Goal: Task Accomplishment & Management: Complete application form

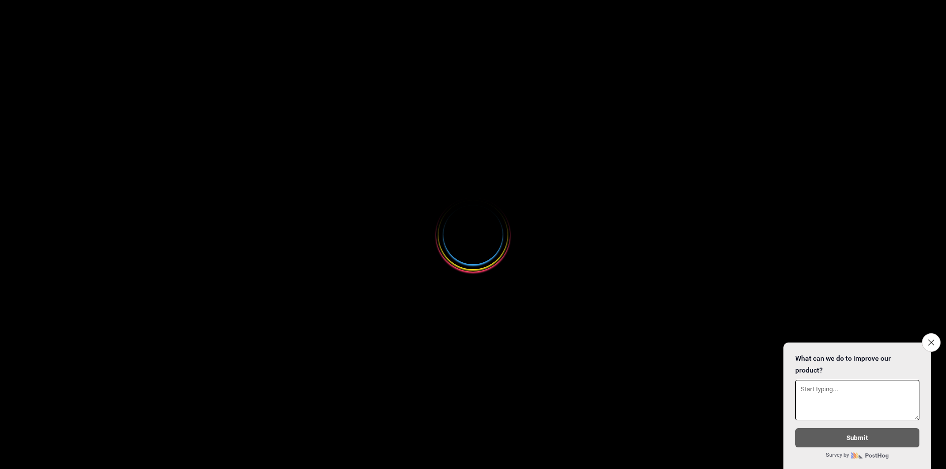
select select
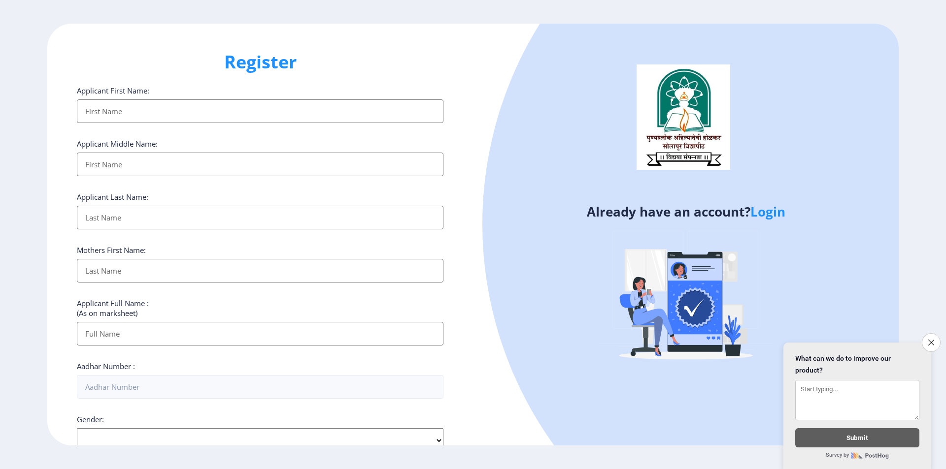
click at [760, 212] on link "Login" at bounding box center [767, 212] width 35 height 18
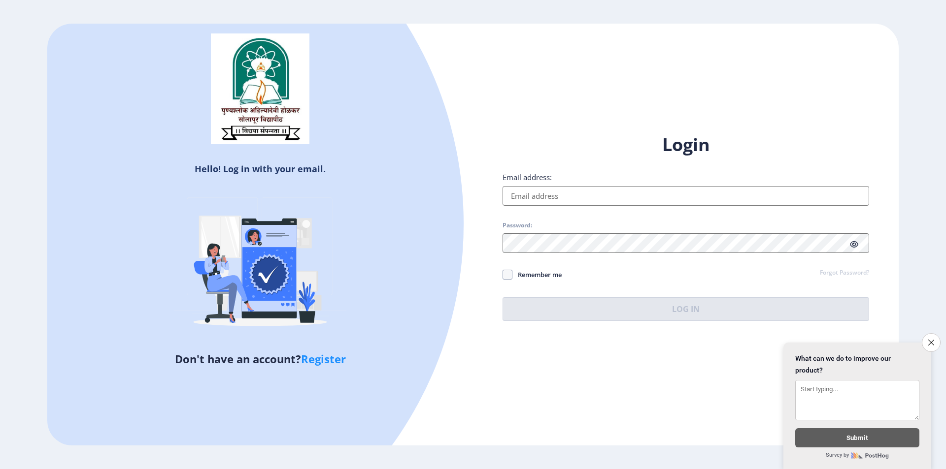
click at [584, 198] on input "Email address:" at bounding box center [685, 196] width 366 height 20
type input "[EMAIL_ADDRESS][DOMAIN_NAME]"
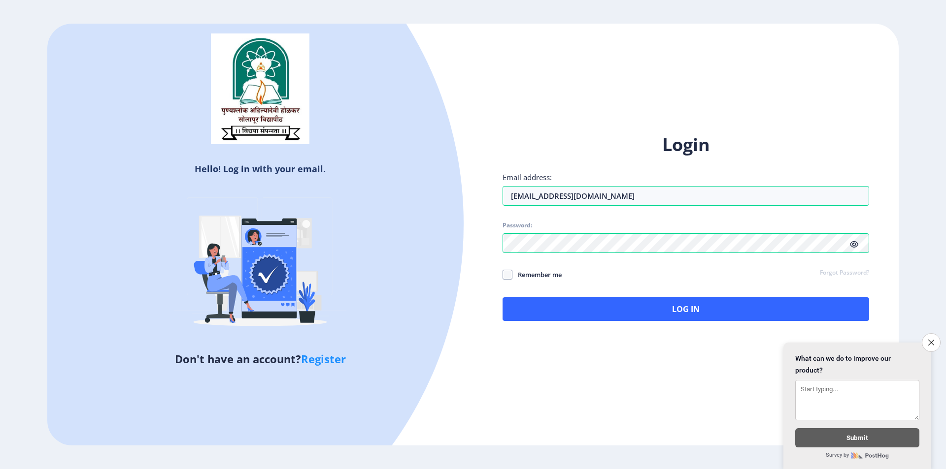
click at [513, 277] on span "Remember me" at bounding box center [536, 275] width 49 height 12
click at [503, 275] on input "Remember me" at bounding box center [502, 274] width 0 height 0
checkbox input "true"
click at [859, 270] on link "Forgot Password?" at bounding box center [844, 273] width 49 height 9
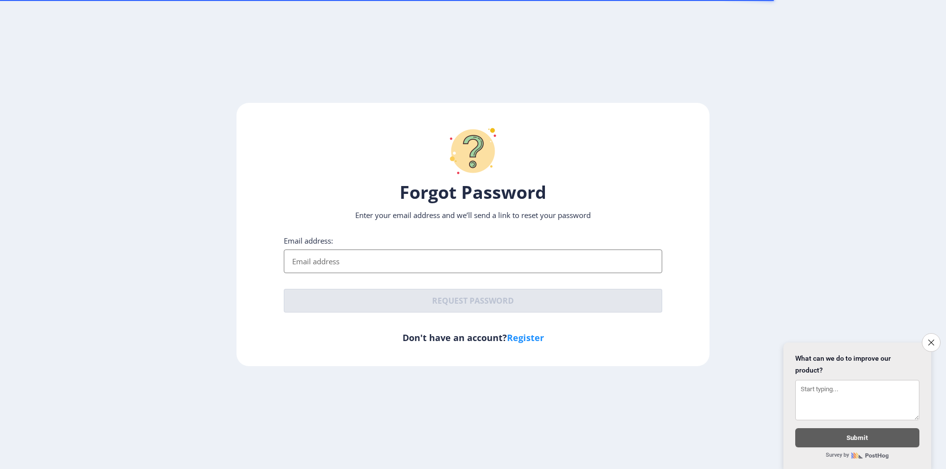
click at [400, 256] on input "Email address:" at bounding box center [473, 262] width 378 height 24
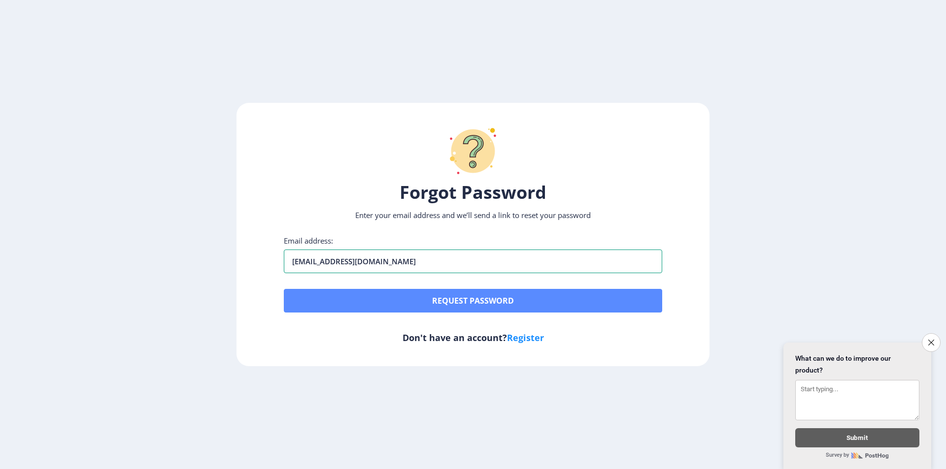
type input "[EMAIL_ADDRESS][DOMAIN_NAME]"
click at [416, 299] on button "Request password" at bounding box center [473, 301] width 378 height 24
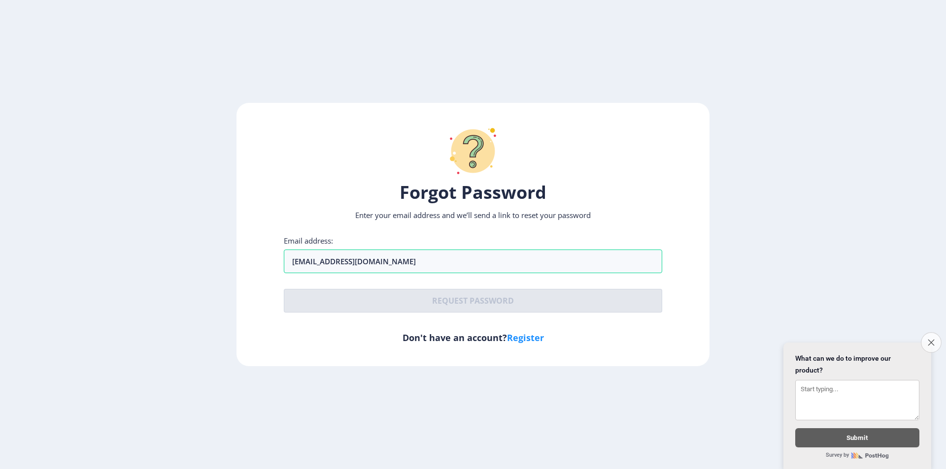
click at [927, 340] on button "Close survey" at bounding box center [931, 342] width 21 height 21
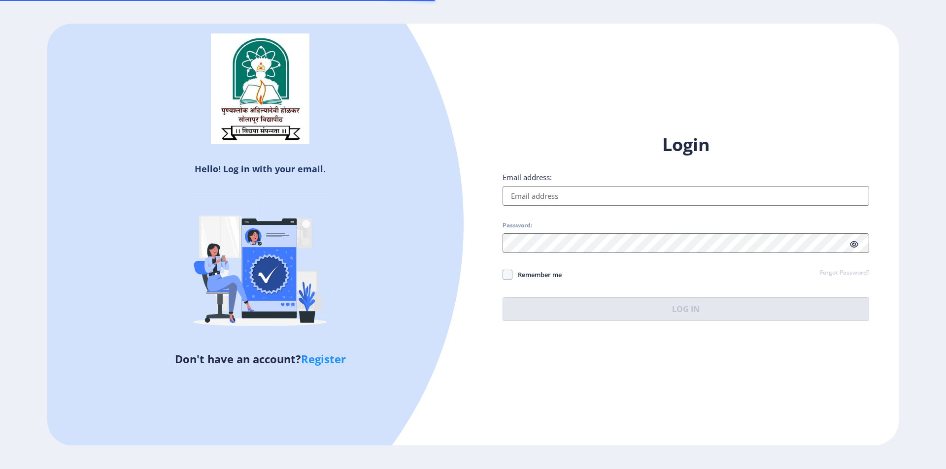
select select
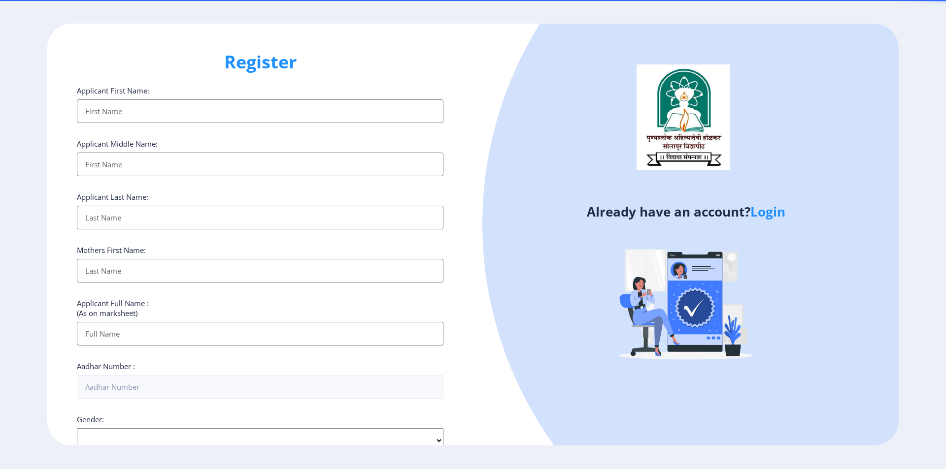
select select
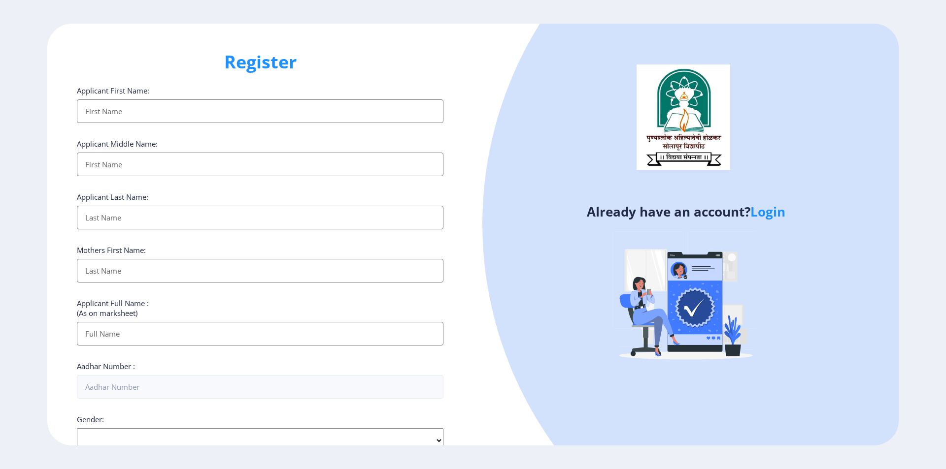
click at [106, 113] on input "Applicant First Name:" at bounding box center [260, 111] width 366 height 24
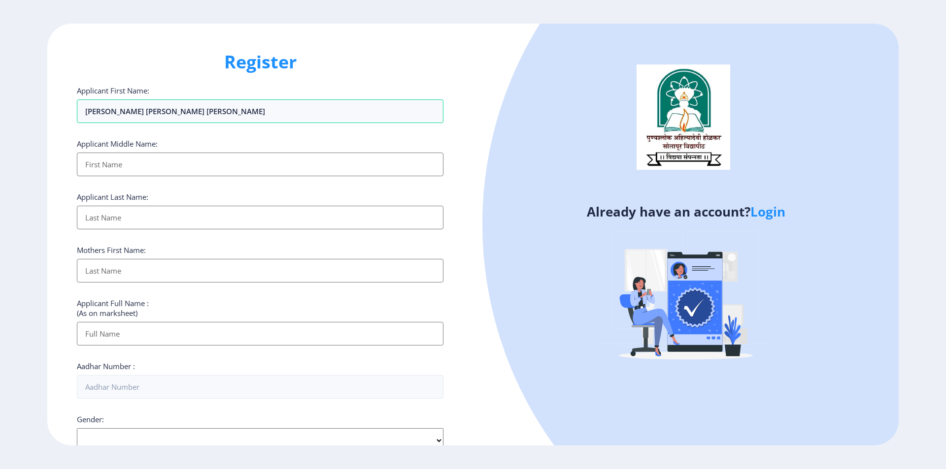
click at [110, 160] on input "Applicant First Name:" at bounding box center [260, 165] width 366 height 24
drag, startPoint x: 162, startPoint y: 115, endPoint x: 109, endPoint y: 115, distance: 52.7
click at [109, 115] on input "dinesh Arun Tad" at bounding box center [260, 111] width 366 height 24
type input "dinesh"
click at [112, 170] on input "Applicant First Name:" at bounding box center [260, 165] width 366 height 24
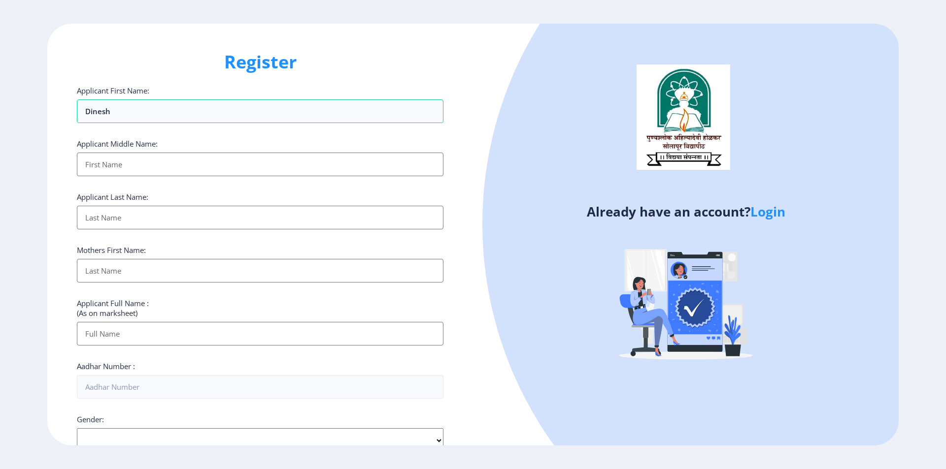
paste input "Arun Tad"
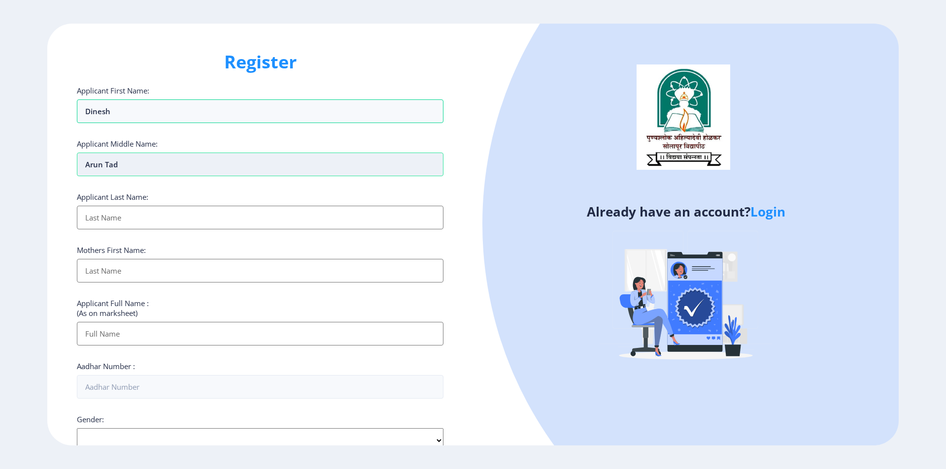
drag, startPoint x: 128, startPoint y: 162, endPoint x: 108, endPoint y: 163, distance: 19.2
click at [108, 163] on input "Arun Tad" at bounding box center [260, 165] width 366 height 24
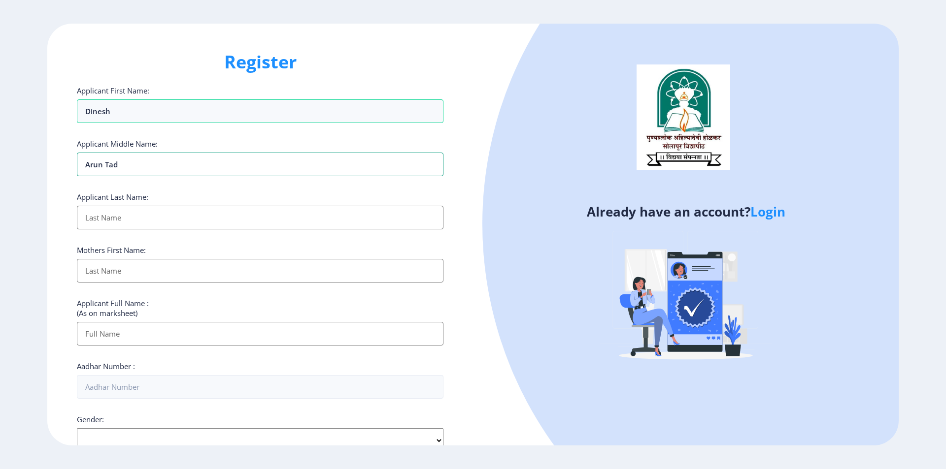
type input "Arun Tad"
click at [118, 217] on input "Applicant First Name:" at bounding box center [260, 218] width 366 height 24
paste input "Tad"
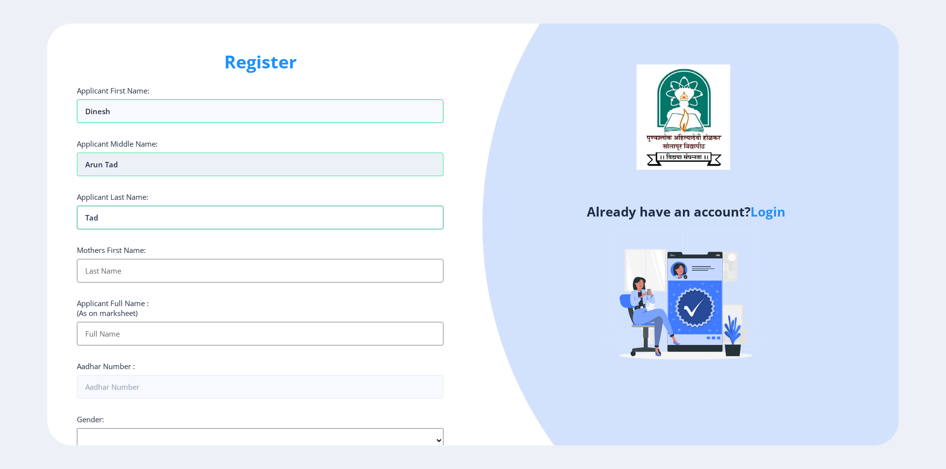
type input "Tad"
click at [133, 164] on input "Arun Tad" at bounding box center [260, 165] width 366 height 24
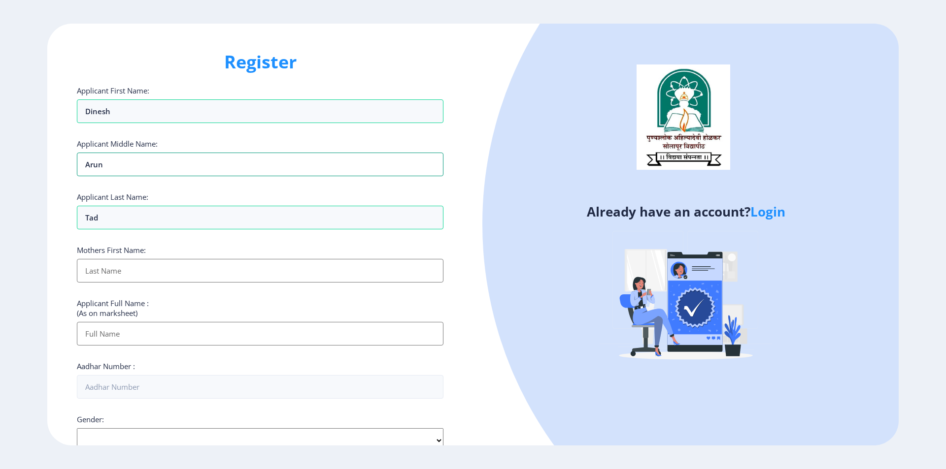
type input "Arun"
click at [102, 273] on input "Applicant First Name:" at bounding box center [260, 271] width 366 height 24
type input "Nanda"
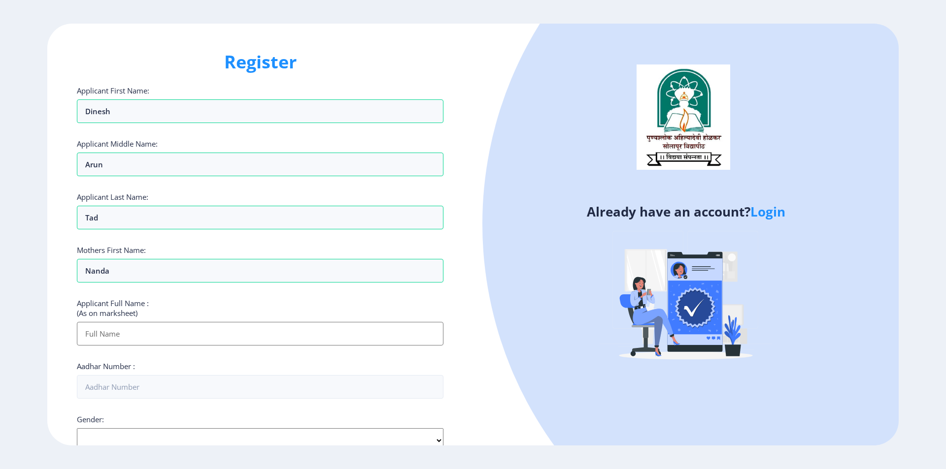
click at [128, 335] on input "Applicant First Name:" at bounding box center [260, 334] width 366 height 24
drag, startPoint x: 86, startPoint y: 112, endPoint x: 114, endPoint y: 228, distance: 119.1
click at [114, 228] on div "Applicant First Name: dinesh Applicant Middle Name: Arun Applicant Last Name: T…" at bounding box center [260, 382] width 366 height 593
click at [113, 337] on input "Applicant First Name:" at bounding box center [260, 334] width 366 height 24
type input "Dinesh Arun Tad"
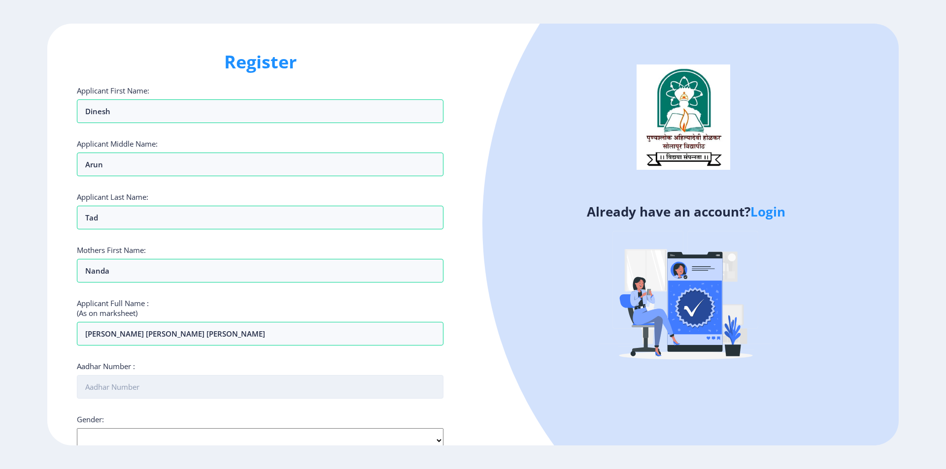
click at [121, 386] on input "Aadhar Number :" at bounding box center [260, 387] width 366 height 24
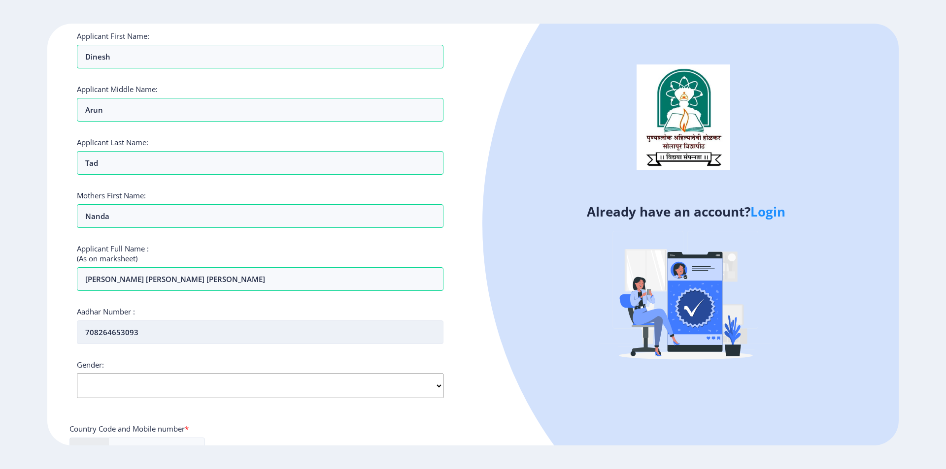
scroll to position [148, 0]
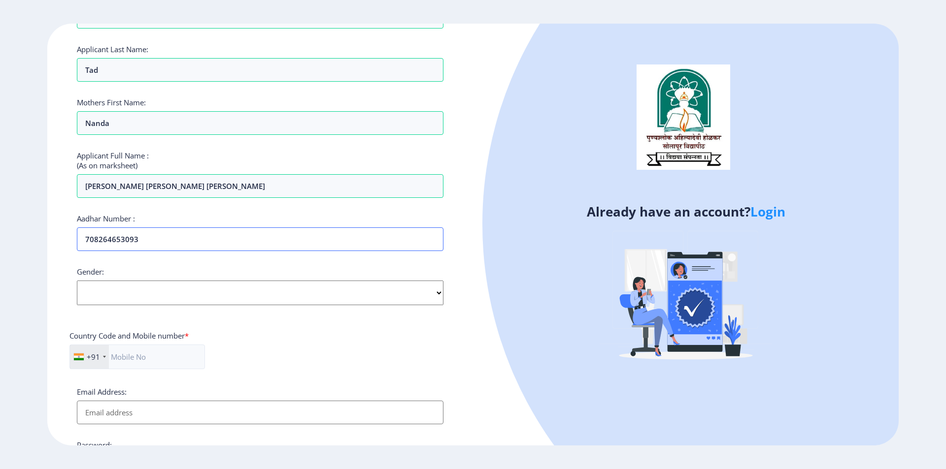
type input "708264653093"
click at [112, 292] on select "Select Gender Male Female Other" at bounding box center [260, 293] width 366 height 25
select select "[DEMOGRAPHIC_DATA]"
click at [77, 281] on select "Select Gender Male Female Other" at bounding box center [260, 293] width 366 height 25
click at [129, 357] on input "text" at bounding box center [136, 357] width 135 height 25
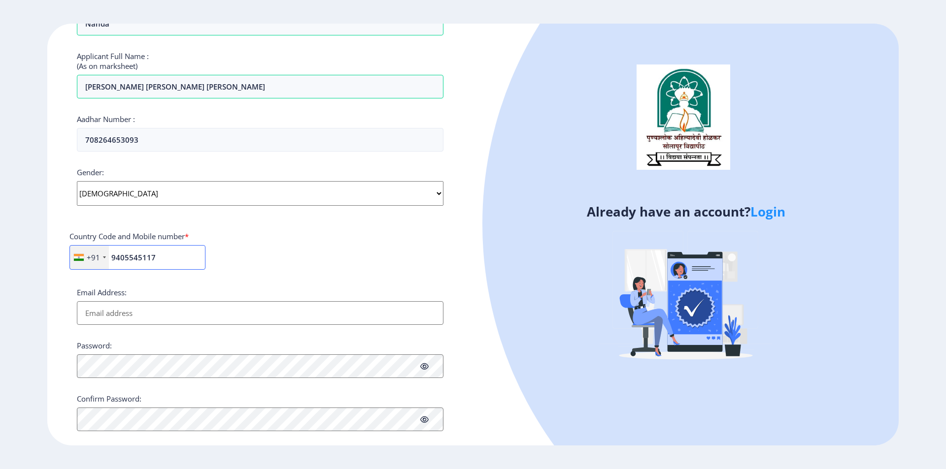
scroll to position [263, 0]
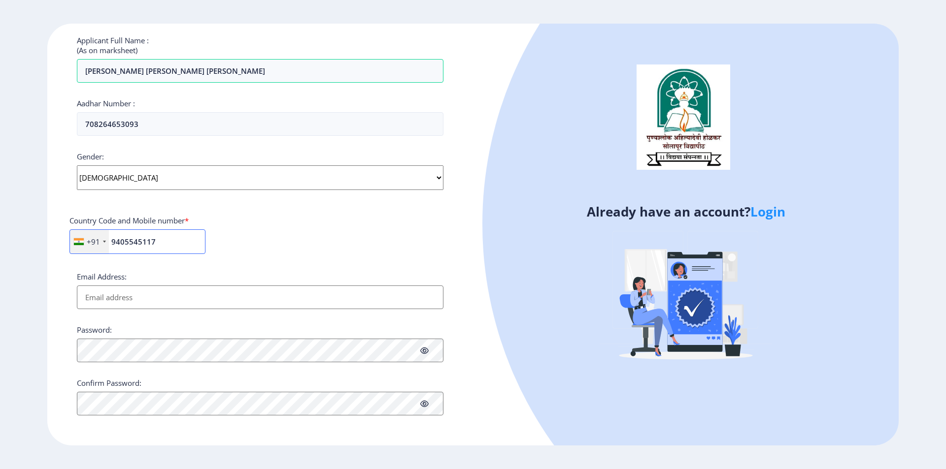
type input "9405545117"
click at [133, 298] on input "Email Address:" at bounding box center [260, 298] width 366 height 24
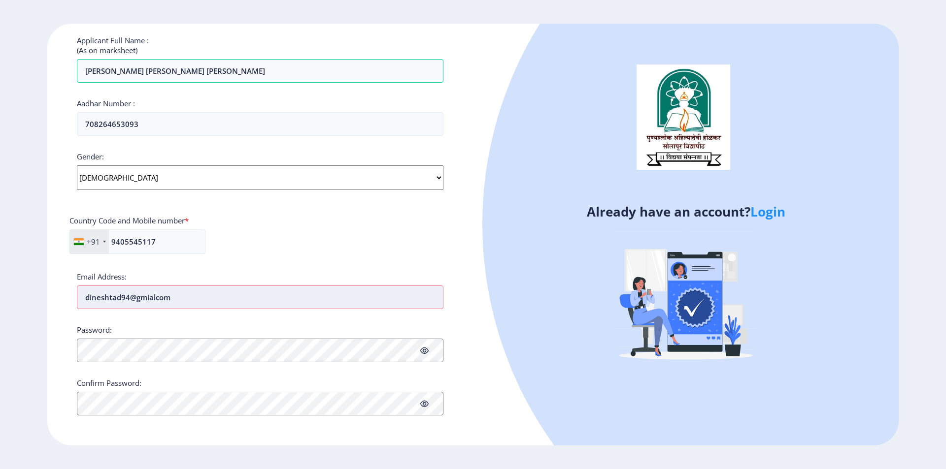
click at [149, 297] on input "dineshtad94@gmialcom" at bounding box center [260, 298] width 366 height 24
click at [150, 297] on input "dineshtad94@gmalcom" at bounding box center [260, 298] width 366 height 24
click at [155, 298] on input "dineshtad94@gmailcom" at bounding box center [260, 298] width 366 height 24
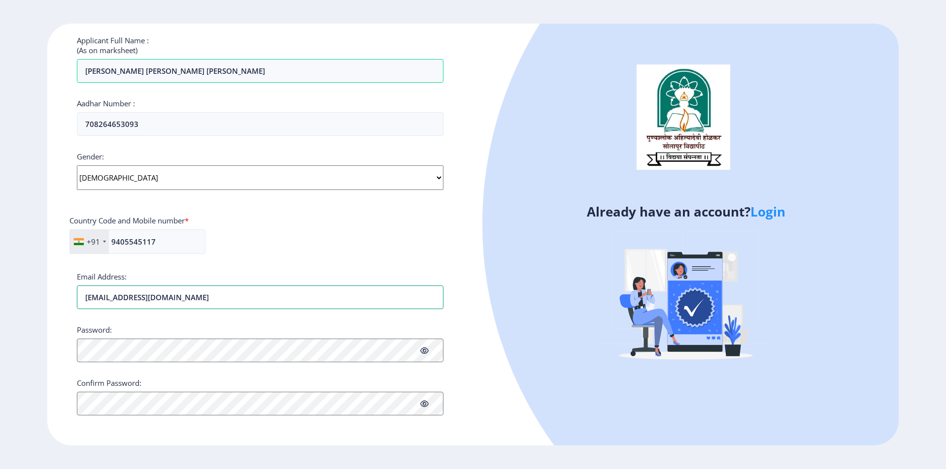
type input "[EMAIL_ADDRESS][DOMAIN_NAME]"
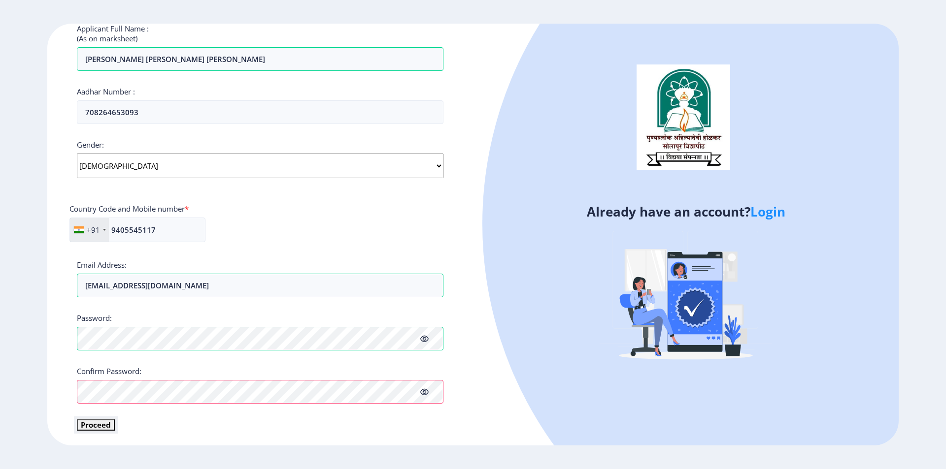
click at [106, 425] on button "Proceed" at bounding box center [96, 425] width 38 height 11
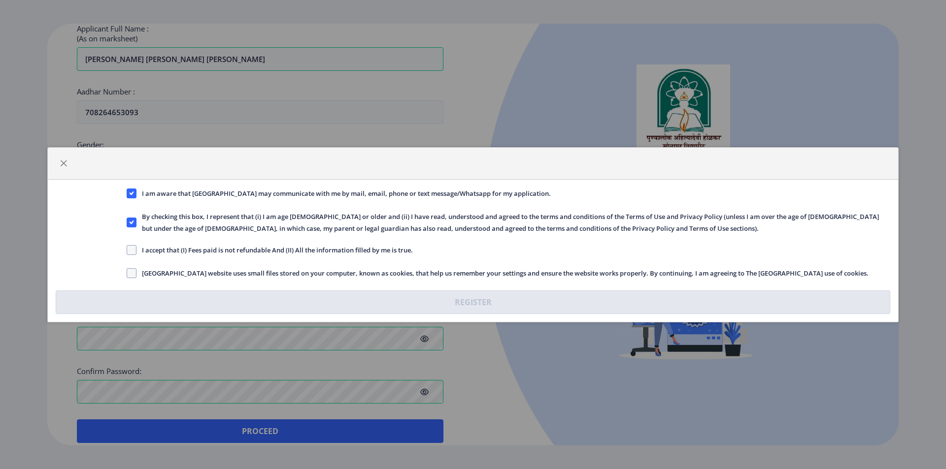
click at [150, 254] on span "I accept that (I) Fees paid is not refundable And (II) All the information fill…" at bounding box center [274, 250] width 276 height 12
click at [127, 250] on input "I accept that (I) Fees paid is not refundable And (II) All the information fill…" at bounding box center [127, 250] width 0 height 0
checkbox input "true"
click at [135, 275] on span at bounding box center [132, 273] width 10 height 10
click at [127, 273] on input "Solapur University website uses small files stored on your computer, known as c…" at bounding box center [127, 273] width 0 height 0
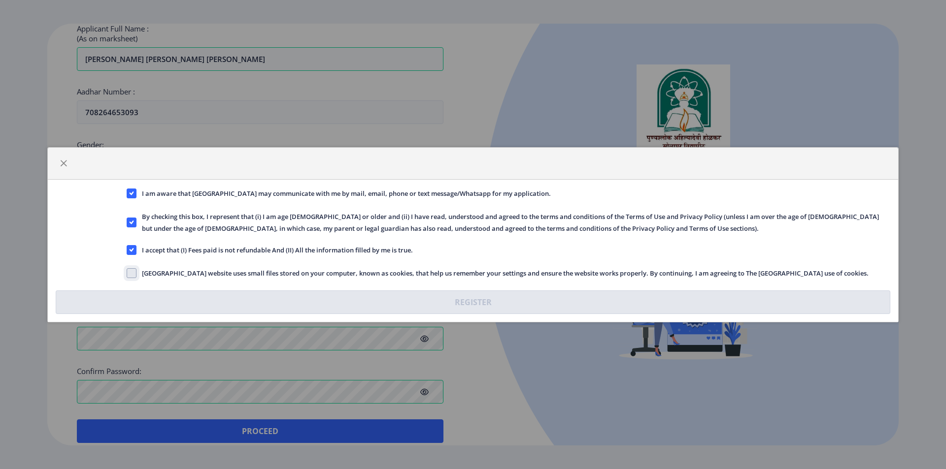
checkbox input "true"
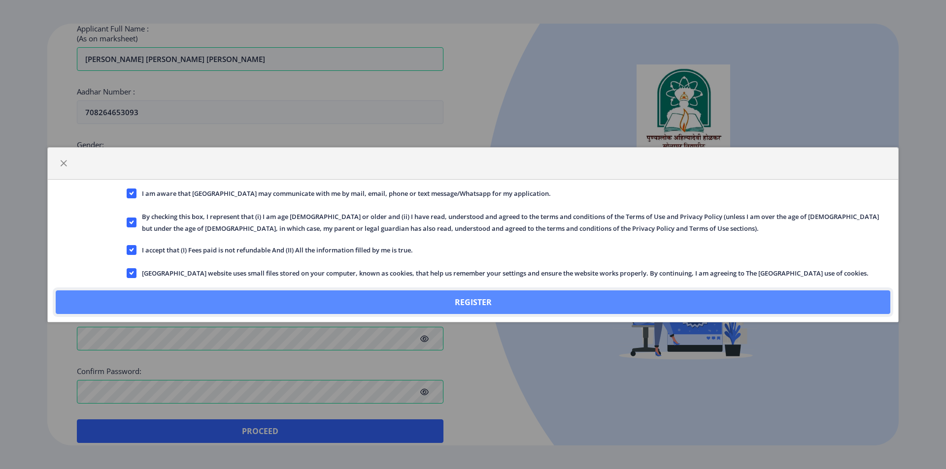
click at [456, 296] on button "Register" at bounding box center [473, 303] width 834 height 24
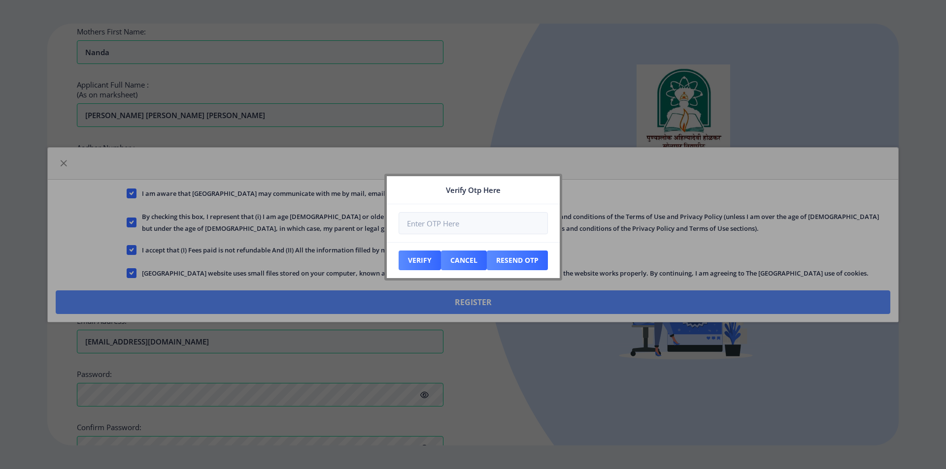
scroll to position [331, 0]
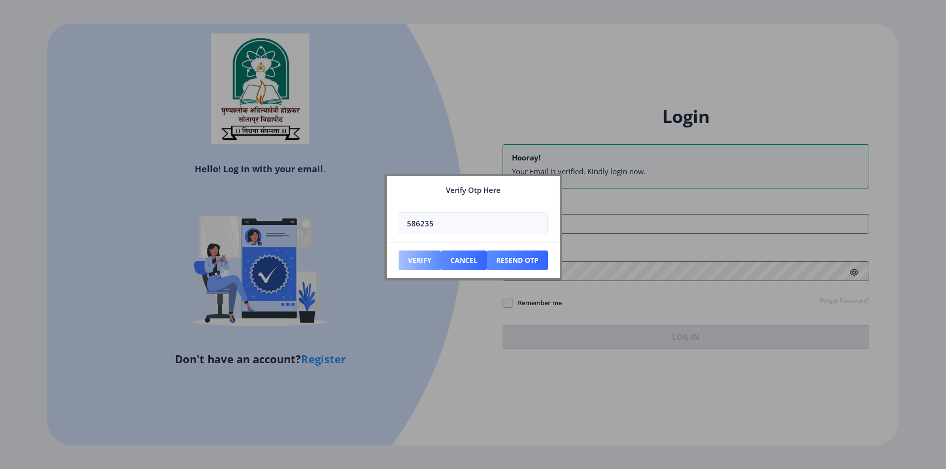
type input "586235"
click at [424, 263] on button "Verify" at bounding box center [419, 261] width 42 height 20
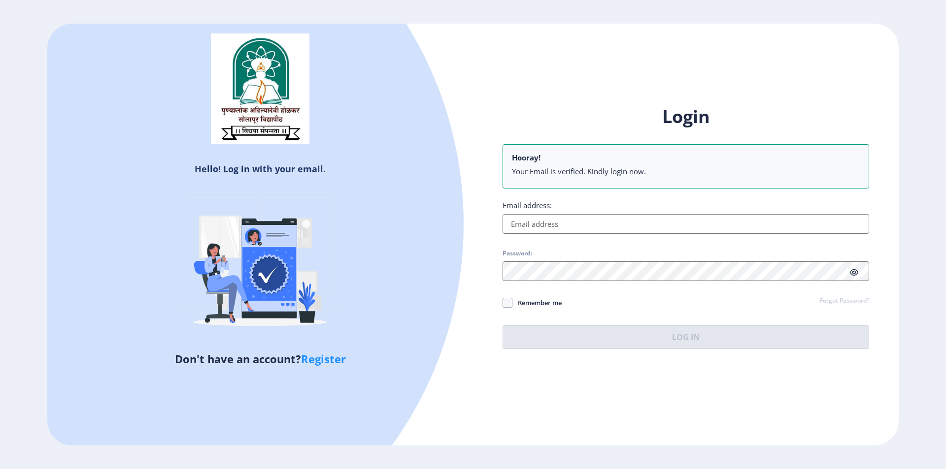
click at [537, 227] on input "Email address:" at bounding box center [685, 224] width 366 height 20
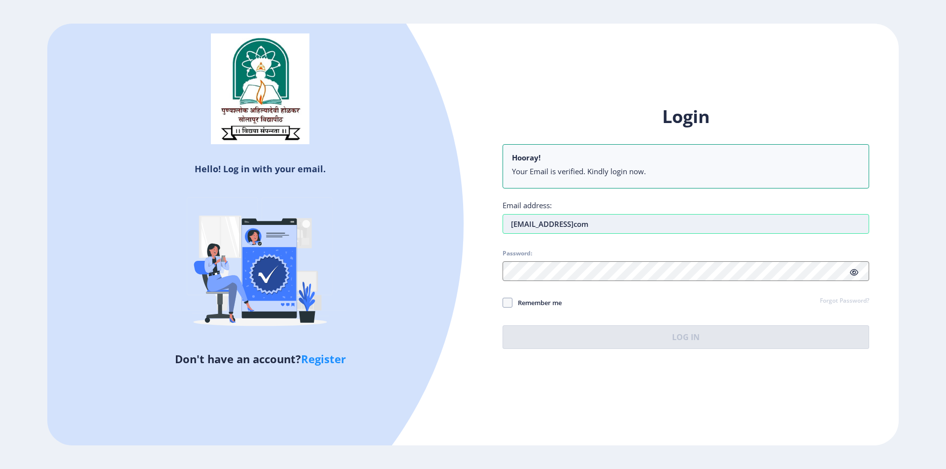
click at [583, 223] on input "dineshtad94@gmailcom" at bounding box center [685, 224] width 366 height 20
type input "[EMAIL_ADDRESS][DOMAIN_NAME]"
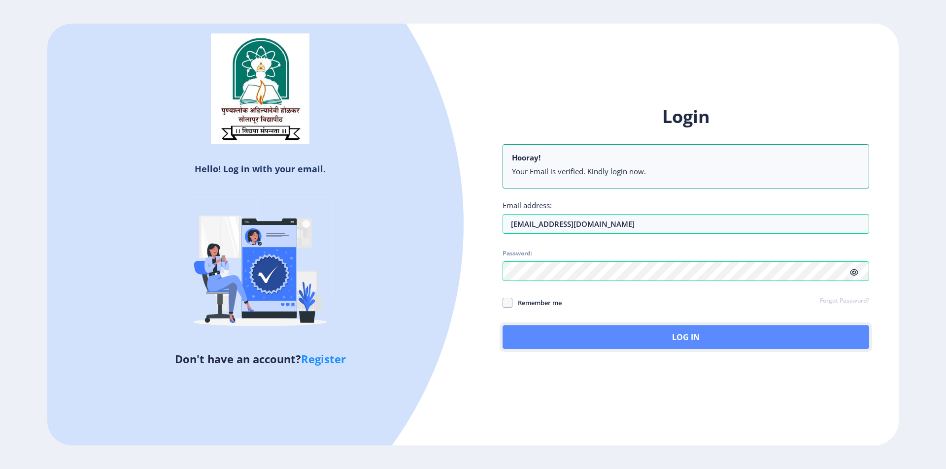
click at [581, 339] on button "Log In" at bounding box center [685, 338] width 366 height 24
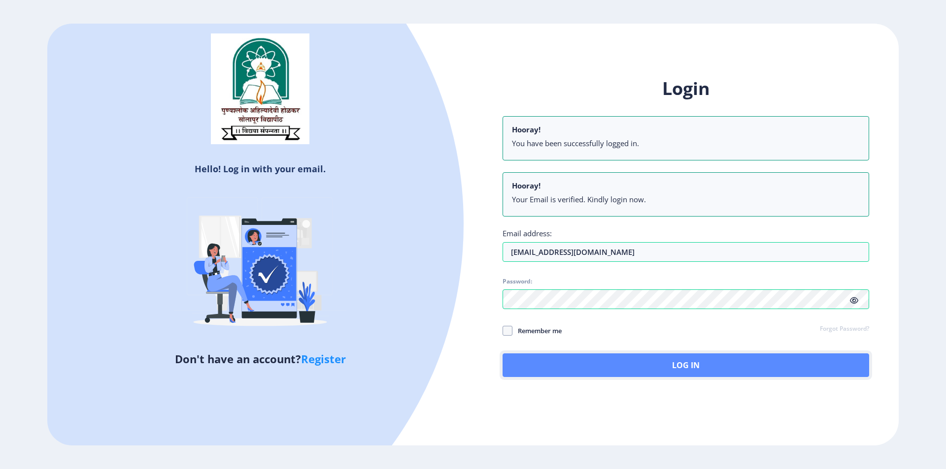
click at [699, 368] on button "Log In" at bounding box center [685, 366] width 366 height 24
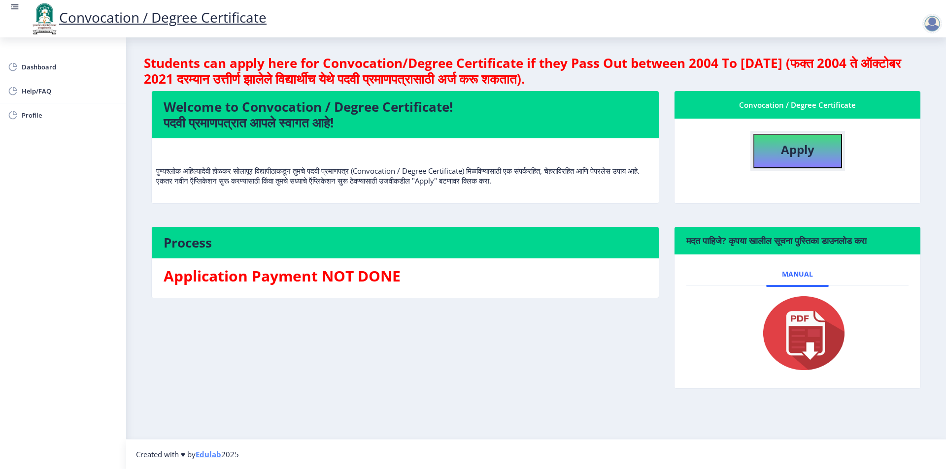
click at [800, 149] on b "Apply" at bounding box center [797, 149] width 33 height 16
select select
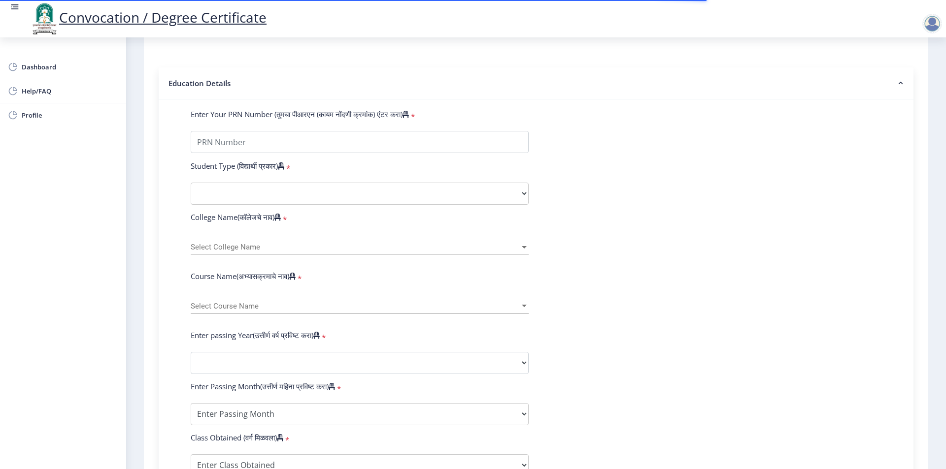
scroll to position [197, 0]
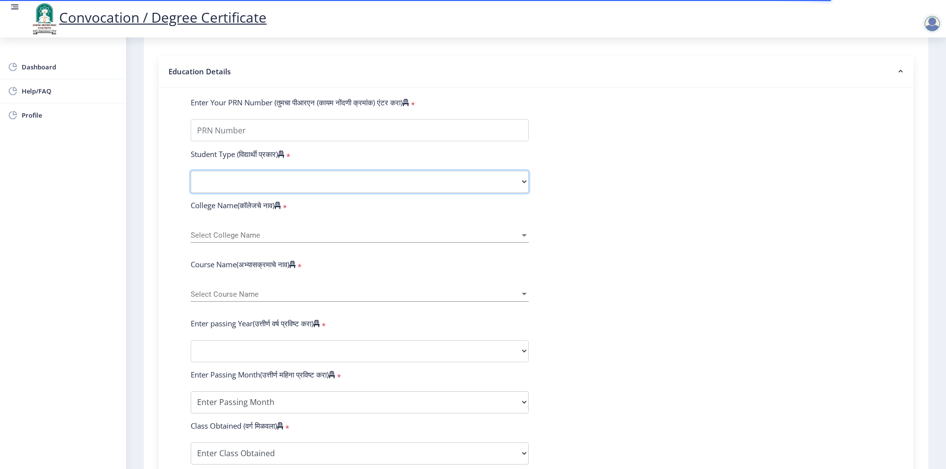
click at [241, 193] on select "Select Student Type Regular External" at bounding box center [360, 182] width 338 height 22
select select "Regular"
click at [191, 180] on select "Select Student Type Regular External" at bounding box center [360, 182] width 338 height 22
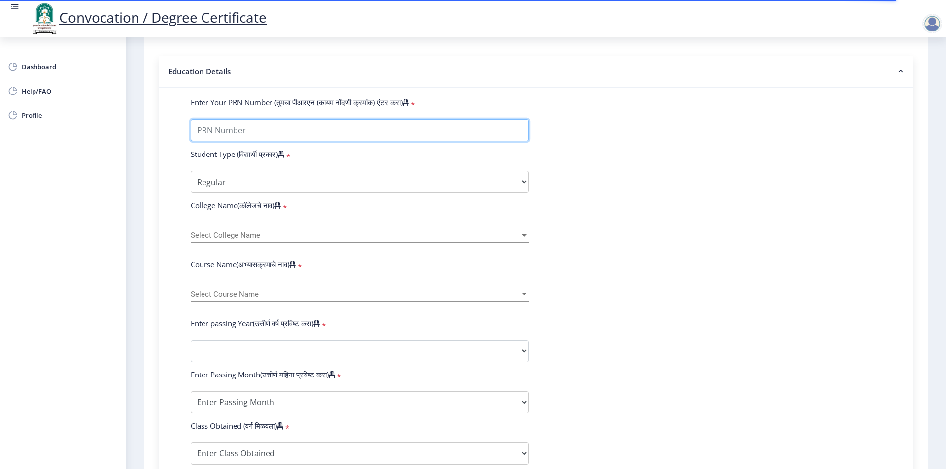
click at [211, 141] on input "Enter Your PRN Number (तुमचा पीआरएन (कायम नोंदणी क्रमांक) एंटर करा)" at bounding box center [360, 130] width 338 height 22
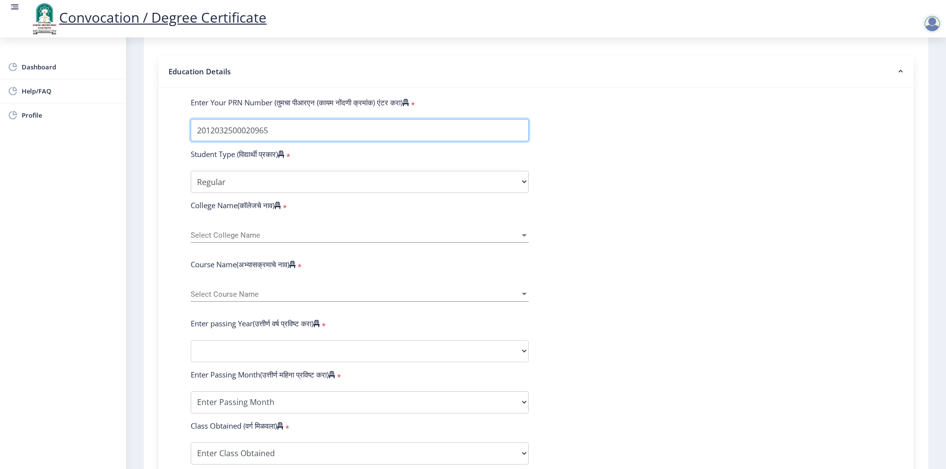
type input "2012032500020965"
click at [229, 240] on span "Select College Name" at bounding box center [355, 236] width 329 height 8
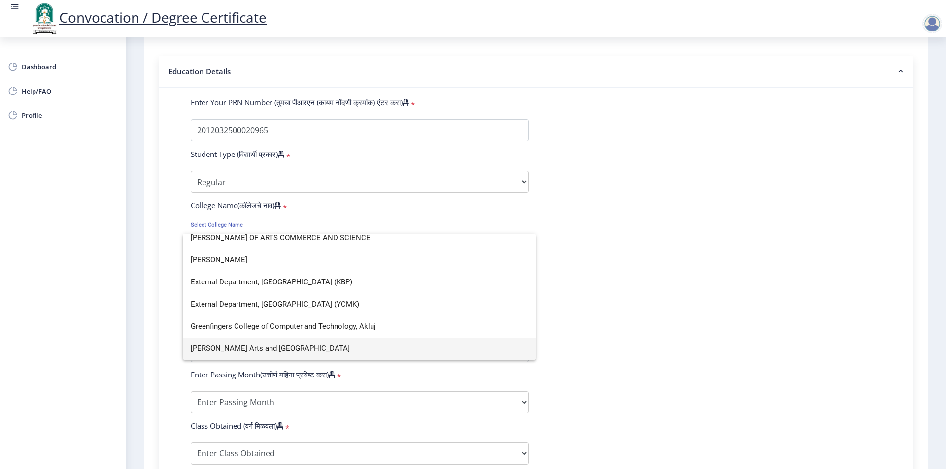
scroll to position [6, 0]
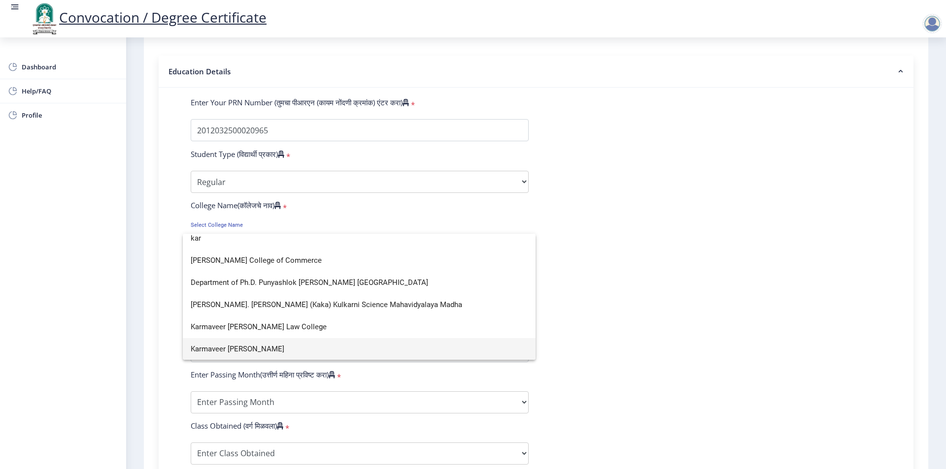
type input "kar"
click at [240, 349] on span "Karmaveer Bhaurao Patil Mahavidyalaya" at bounding box center [359, 349] width 337 height 22
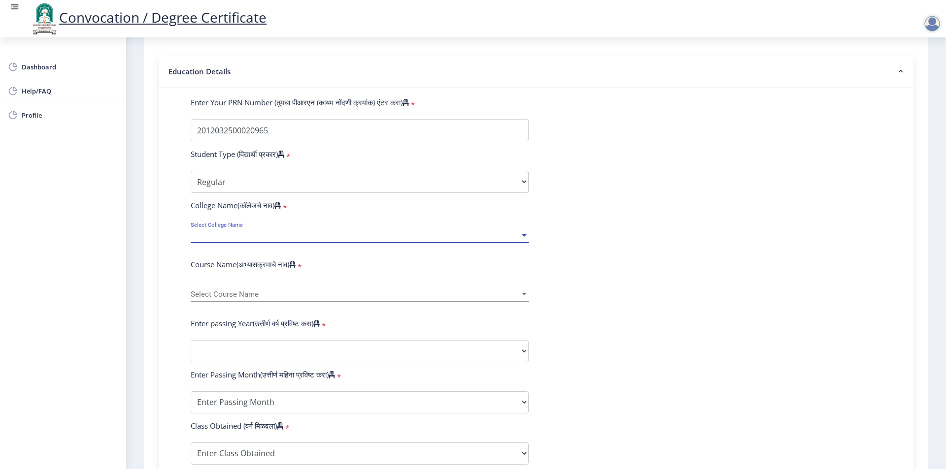
scroll to position [7, 0]
click at [233, 299] on span "Select Course Name" at bounding box center [355, 295] width 329 height 8
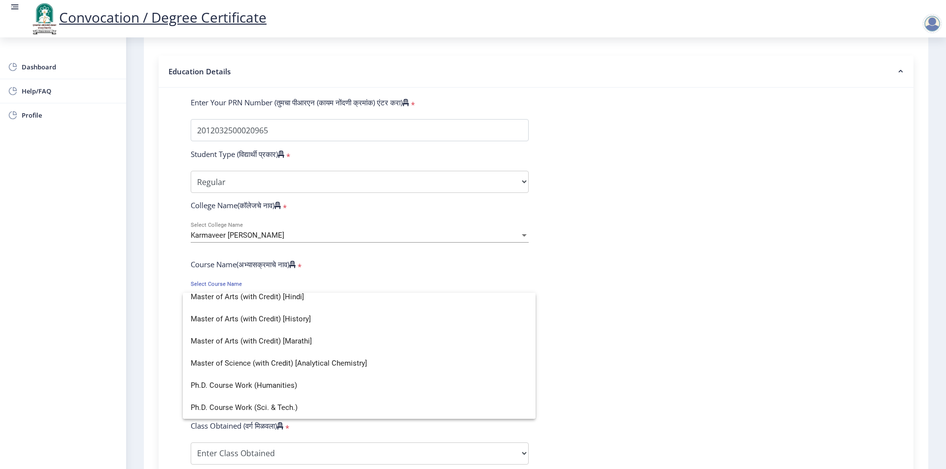
scroll to position [0, 0]
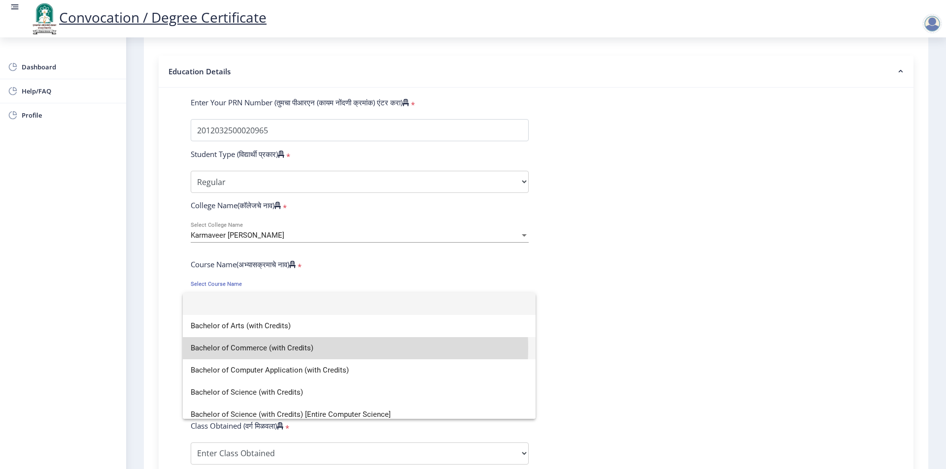
click at [257, 348] on span "Bachelor of Commerce (with Credits)" at bounding box center [359, 348] width 337 height 22
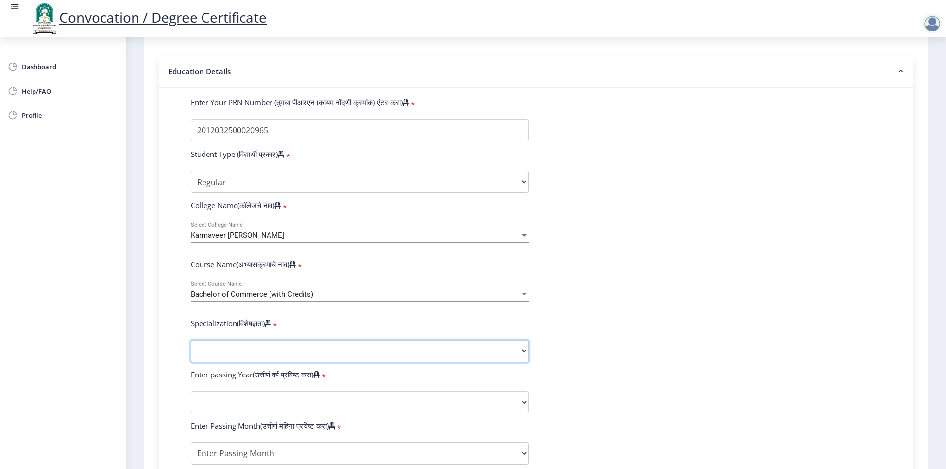
click at [288, 363] on select "Specialization Banking Advanced Accountancy Advanced Banking Advanced Cost Acco…" at bounding box center [360, 351] width 338 height 22
select select "Advanced Costing"
click at [191, 350] on select "Specialization Banking Advanced Accountancy Advanced Banking Advanced Cost Acco…" at bounding box center [360, 351] width 338 height 22
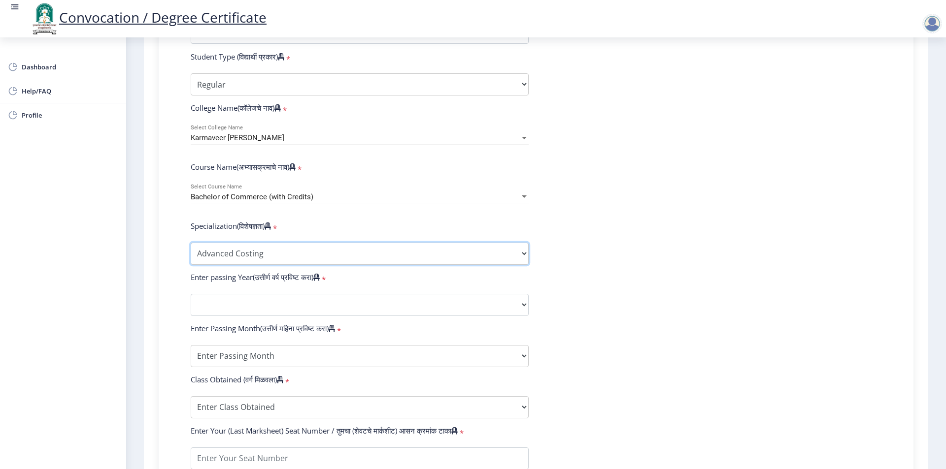
scroll to position [296, 0]
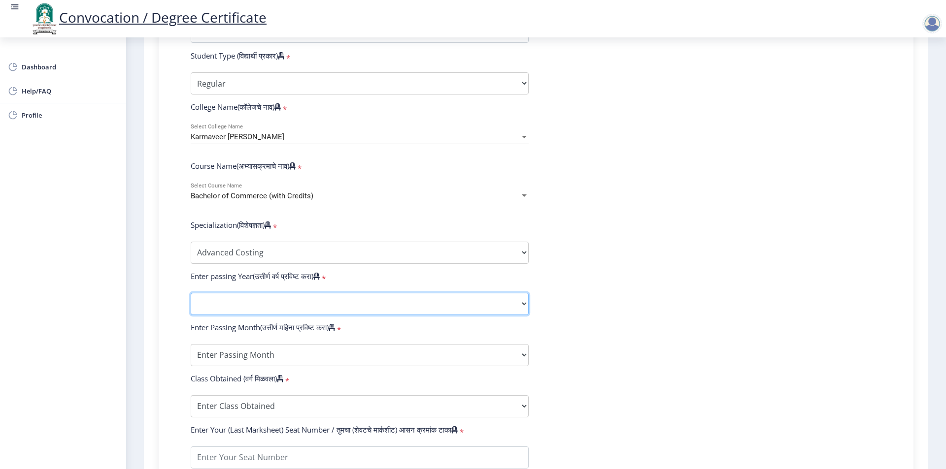
click at [251, 305] on select "2025 2024 2023 2022 2021 2020 2019 2018 2017 2016 2015 2014 2013 2012 2011 2010…" at bounding box center [360, 304] width 338 height 22
select select "2015"
click at [191, 302] on select "2025 2024 2023 2022 2021 2020 2019 2018 2017 2016 2015 2014 2013 2012 2011 2010…" at bounding box center [360, 304] width 338 height 22
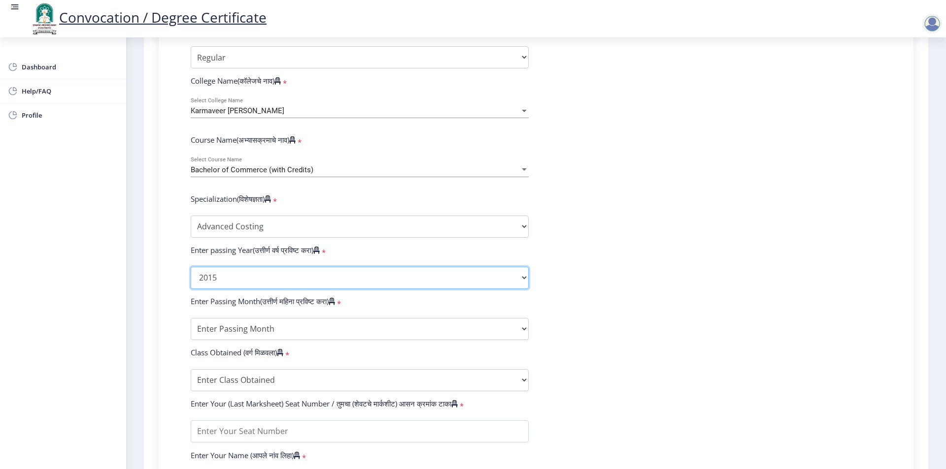
scroll to position [345, 0]
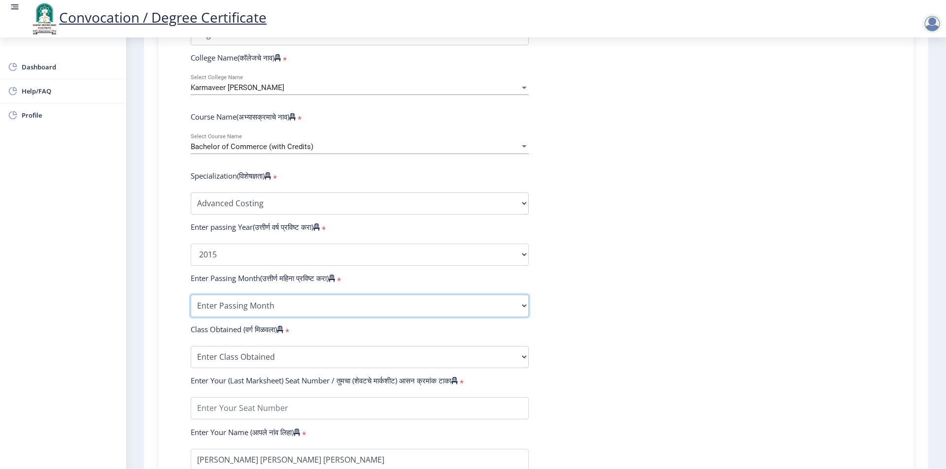
click at [248, 313] on select "Enter Passing Month March April May October November December" at bounding box center [360, 306] width 338 height 22
click at [677, 192] on form "Enter Your PRN Number (तुमचा पीआरएन (कायम नोंदणी क्रमांक) एंटर करा) * Student T…" at bounding box center [535, 236] width 705 height 573
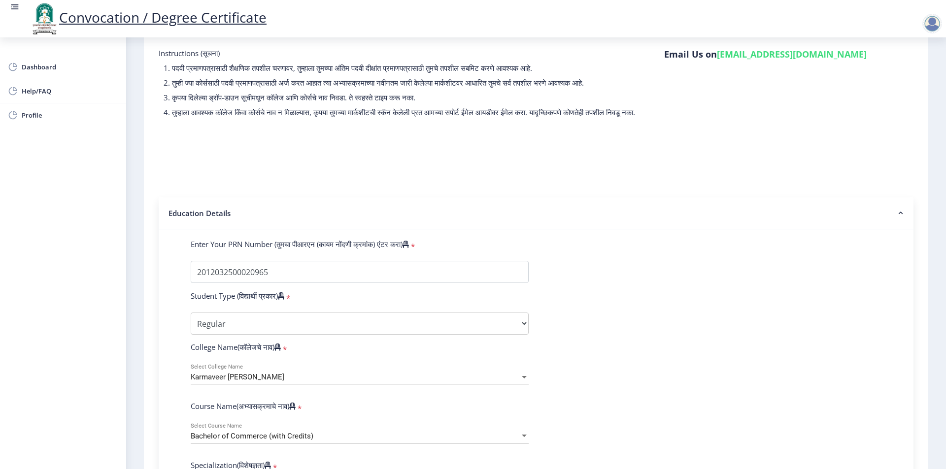
scroll to position [0, 0]
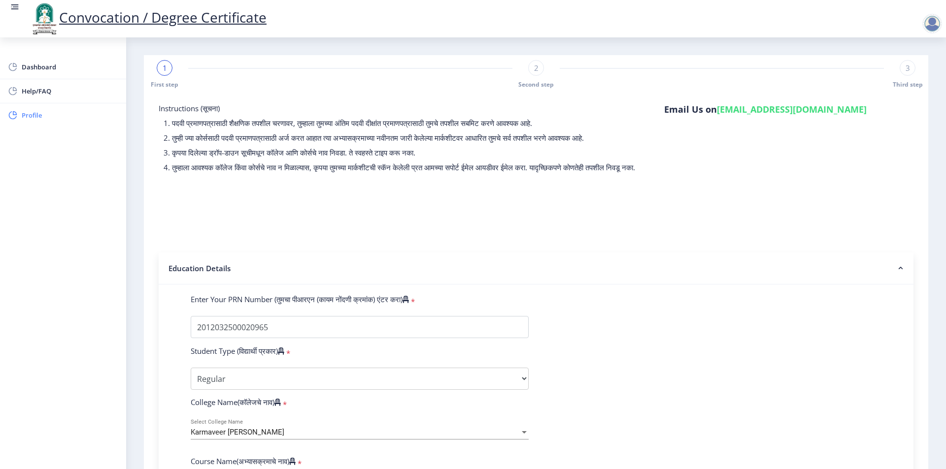
click at [48, 118] on span "Profile" at bounding box center [70, 115] width 97 height 12
select select
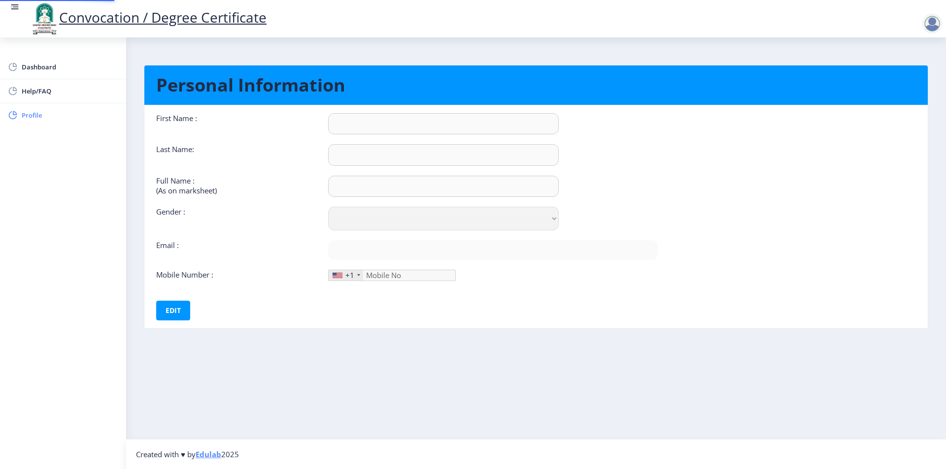
type input "dinesh"
type input "Tad"
type input "Dinesh Arun Tad"
select select "[DEMOGRAPHIC_DATA]"
type input "[EMAIL_ADDRESS][DOMAIN_NAME]"
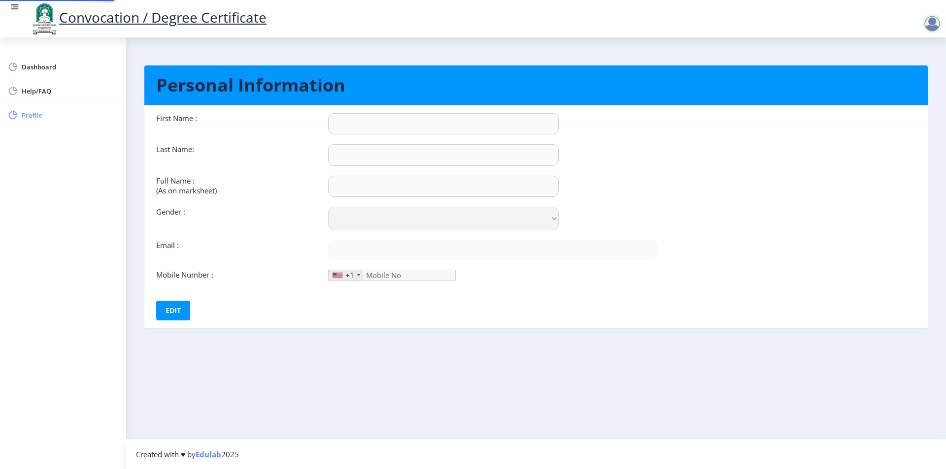
type input "9405545117"
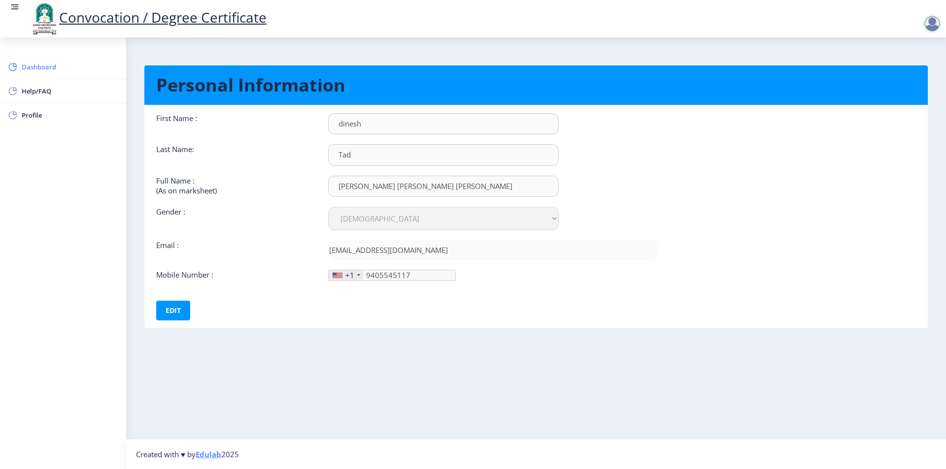
click at [35, 70] on span "Dashboard" at bounding box center [70, 67] width 97 height 12
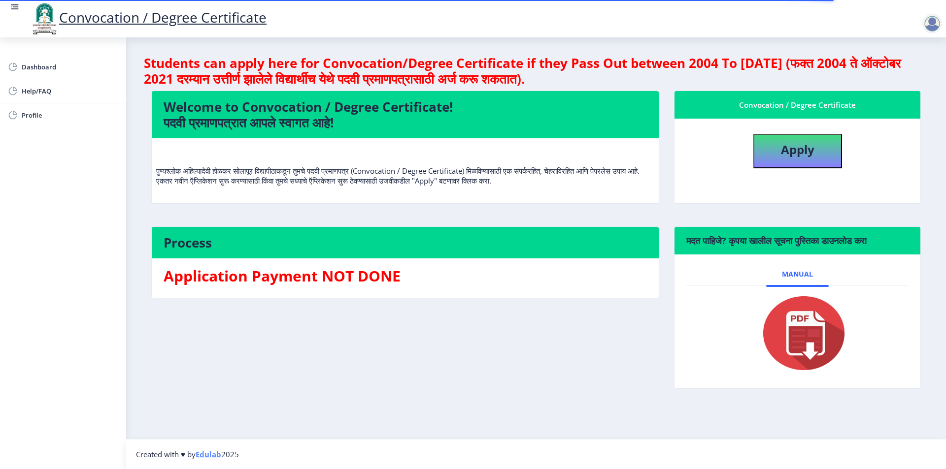
click at [934, 23] on div at bounding box center [932, 24] width 20 height 20
click at [911, 78] on span "Log out" at bounding box center [906, 77] width 63 height 12
